Goal: Check status: Check status

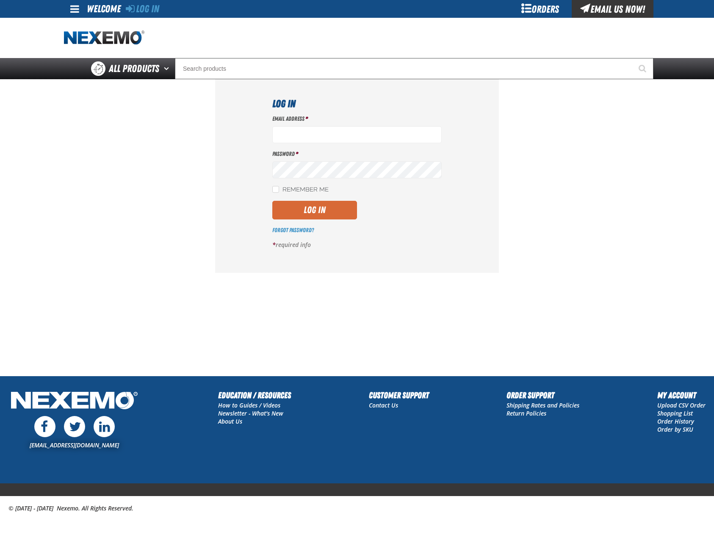
type input "mglazier@vtaig.com"
click at [314, 203] on button "Log In" at bounding box center [314, 210] width 85 height 19
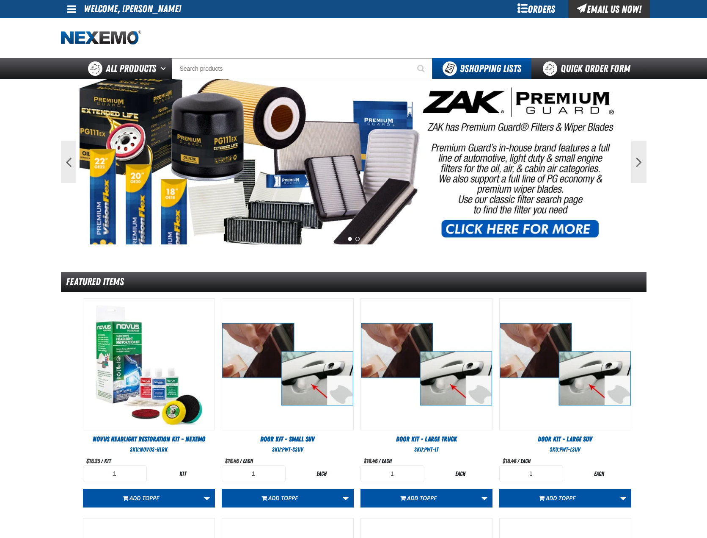
click at [535, 15] on div "Orders" at bounding box center [536, 9] width 63 height 18
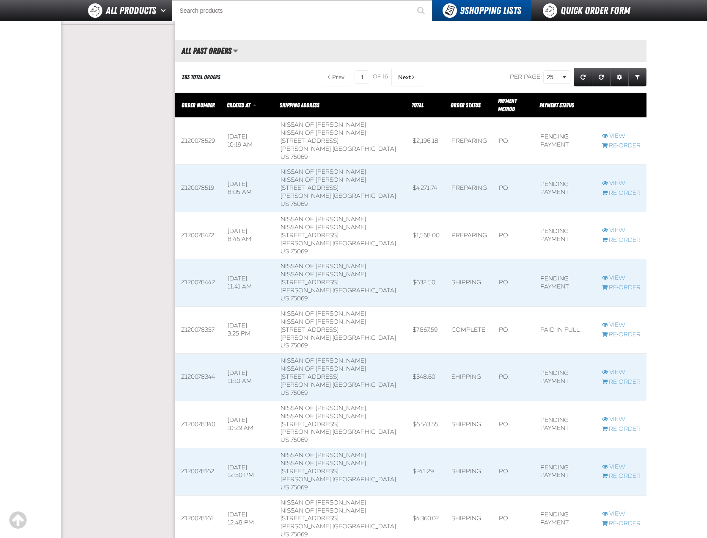
scroll to position [254, 0]
